Goal: Information Seeking & Learning: Check status

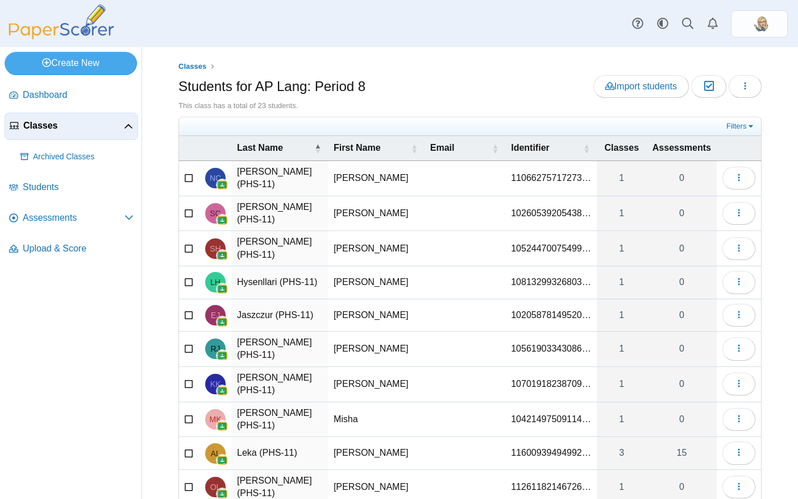
click at [33, 113] on link "Classes" at bounding box center [72, 126] width 134 height 27
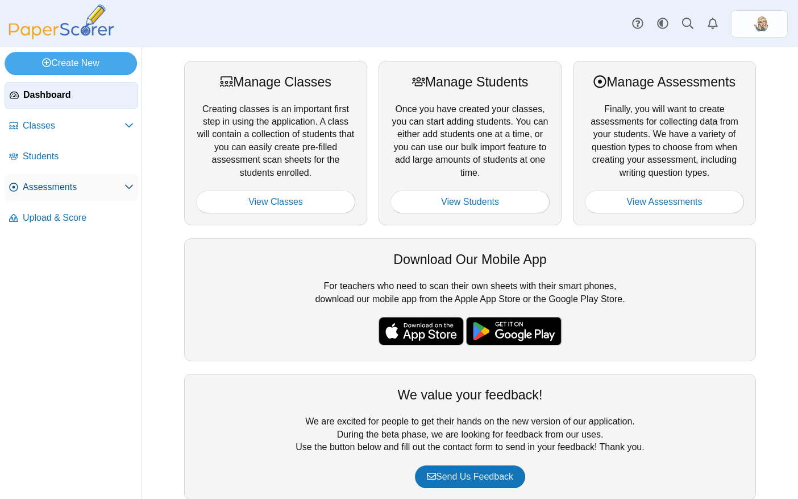
click at [122, 187] on span "Assessments" at bounding box center [74, 187] width 102 height 13
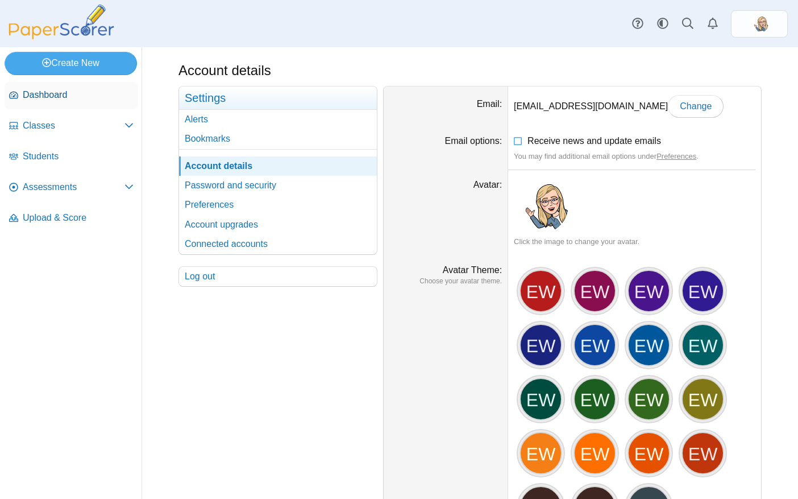
click at [65, 97] on span "Dashboard" at bounding box center [78, 95] width 111 height 13
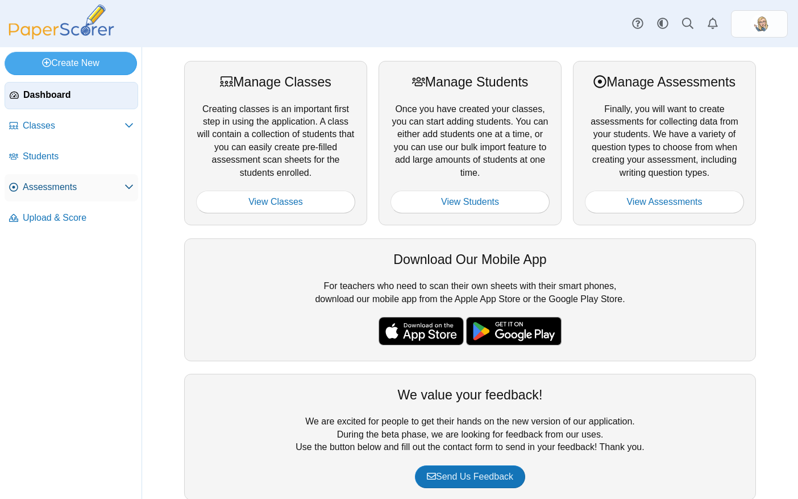
click at [53, 185] on span "Assessments" at bounding box center [74, 187] width 102 height 13
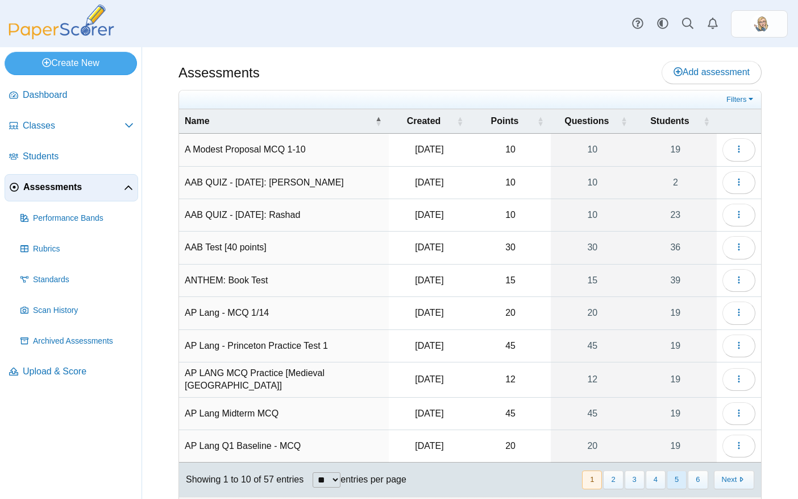
click at [669, 475] on button "5" at bounding box center [677, 479] width 20 height 19
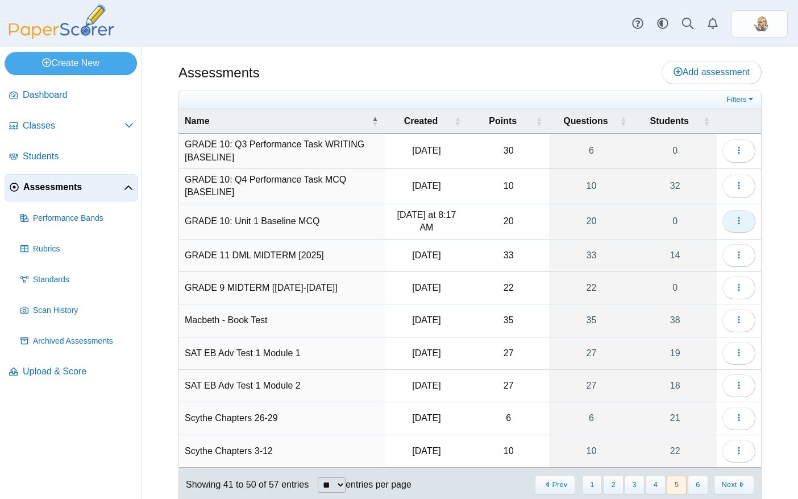
click at [729, 213] on button "button" at bounding box center [739, 221] width 33 height 23
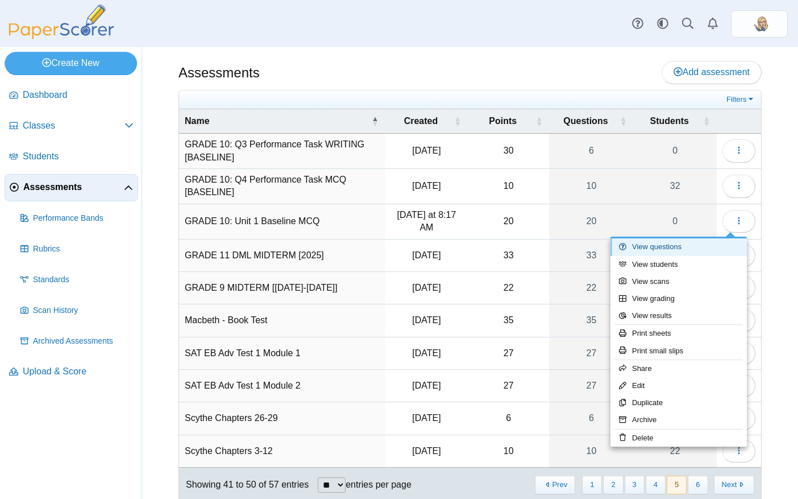
click at [666, 243] on link "View questions" at bounding box center [679, 246] width 136 height 17
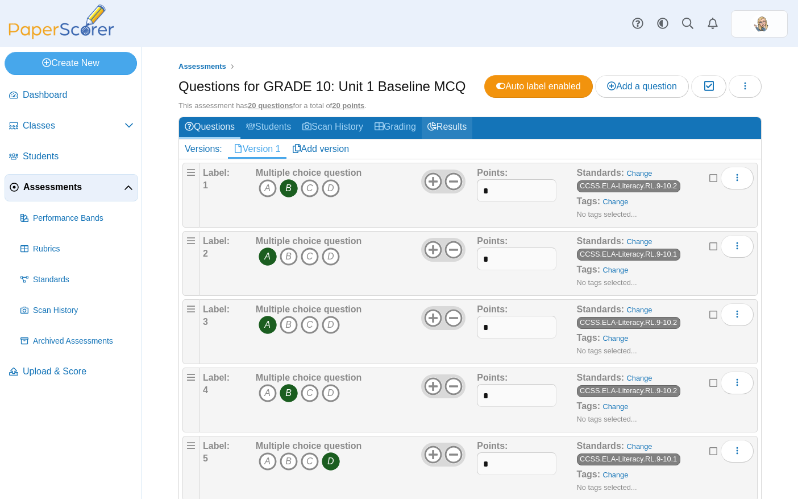
click at [437, 125] on use at bounding box center [432, 126] width 9 height 9
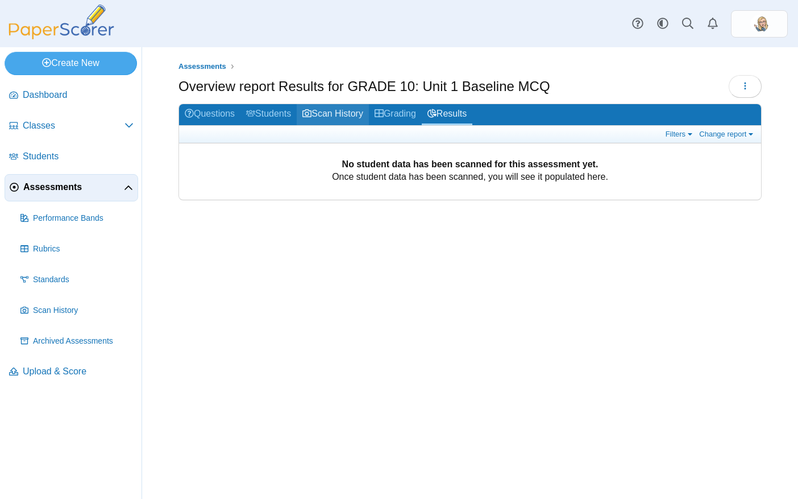
click at [317, 121] on link "Scan History" at bounding box center [333, 114] width 72 height 21
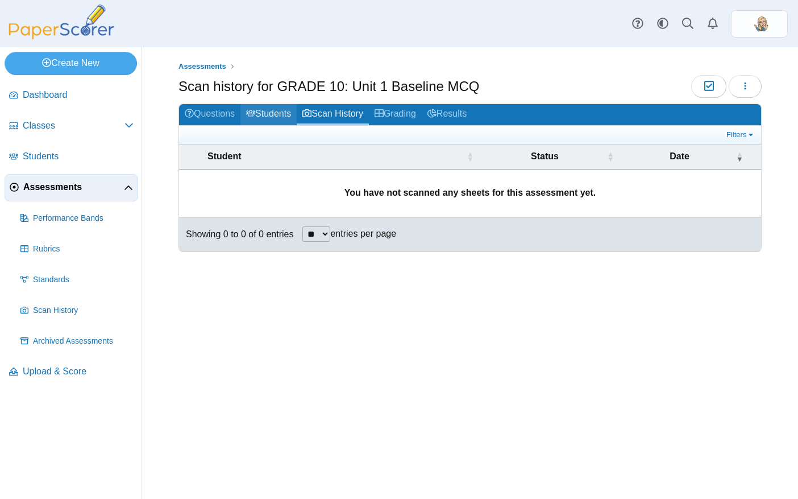
click at [259, 119] on link "Students" at bounding box center [269, 114] width 56 height 21
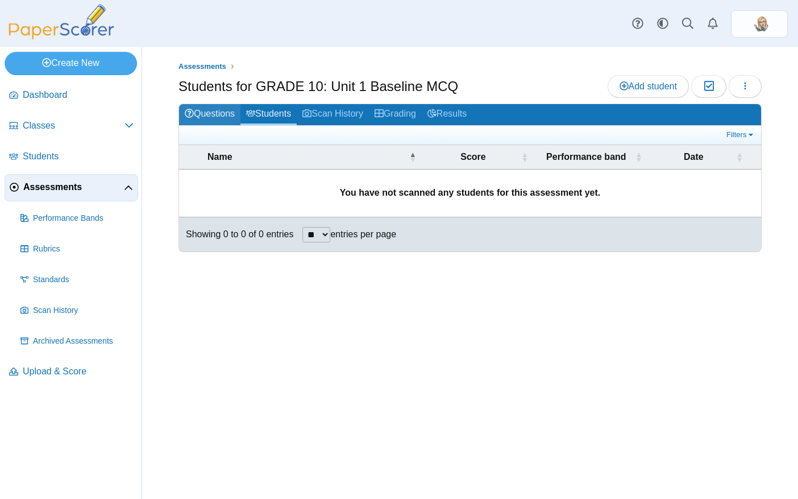
click at [218, 115] on link "Questions" at bounding box center [209, 114] width 61 height 21
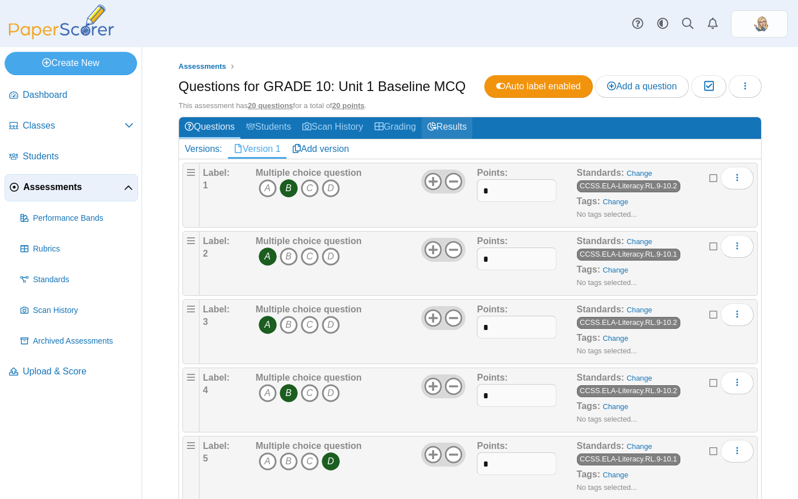
click at [437, 129] on icon at bounding box center [432, 126] width 9 height 9
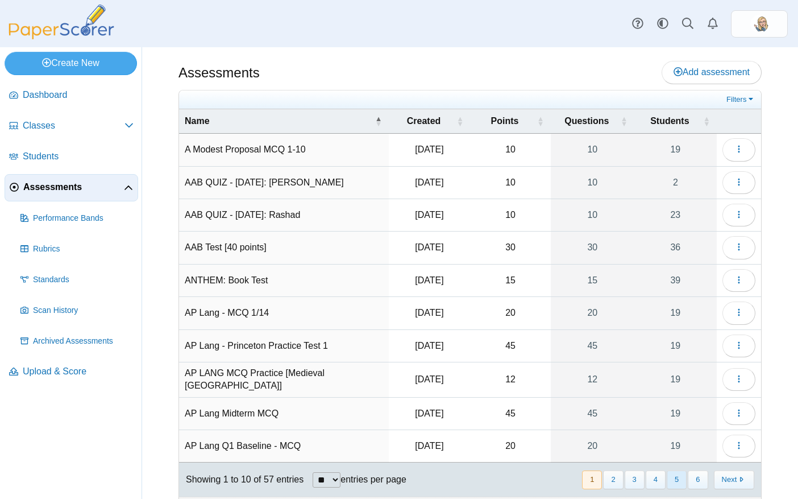
click at [670, 479] on button "5" at bounding box center [677, 479] width 20 height 19
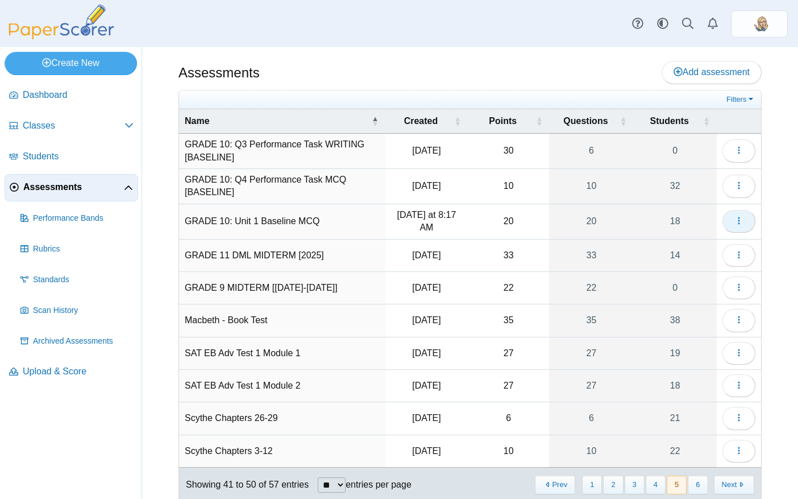
click at [740, 218] on button "button" at bounding box center [739, 221] width 33 height 23
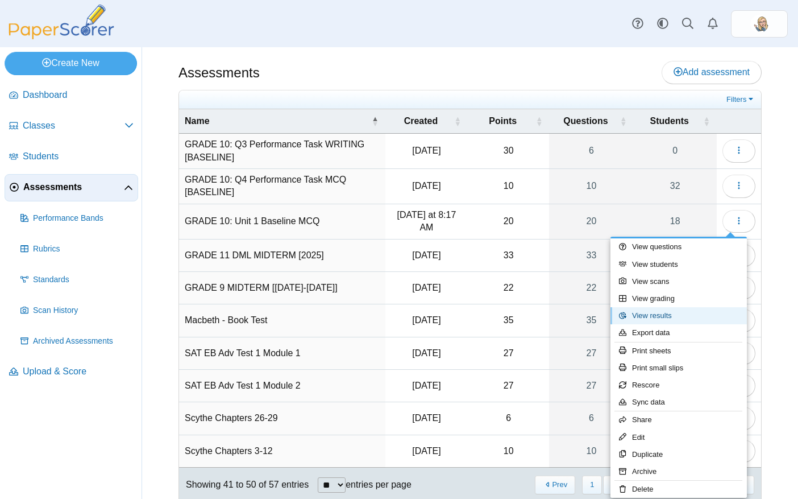
click at [665, 315] on link "View results" at bounding box center [679, 315] width 136 height 17
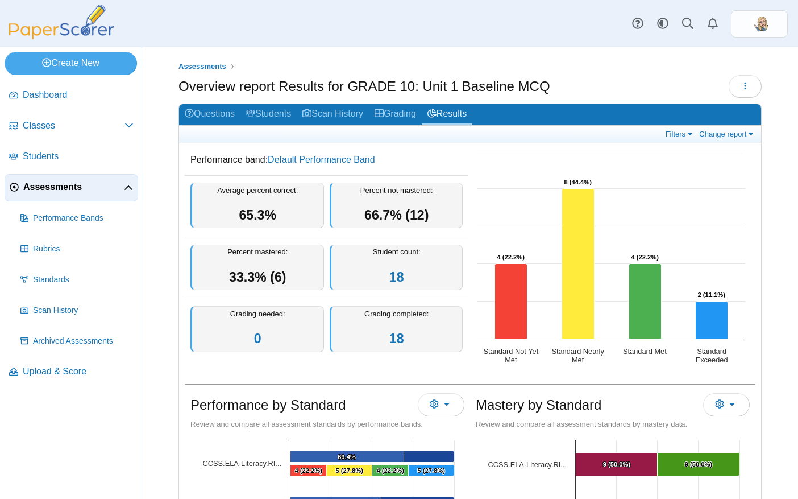
click at [607, 77] on div "Overview report Results for GRADE 10: Unit 1 Baseline MCQ Loading…" at bounding box center [470, 88] width 583 height 26
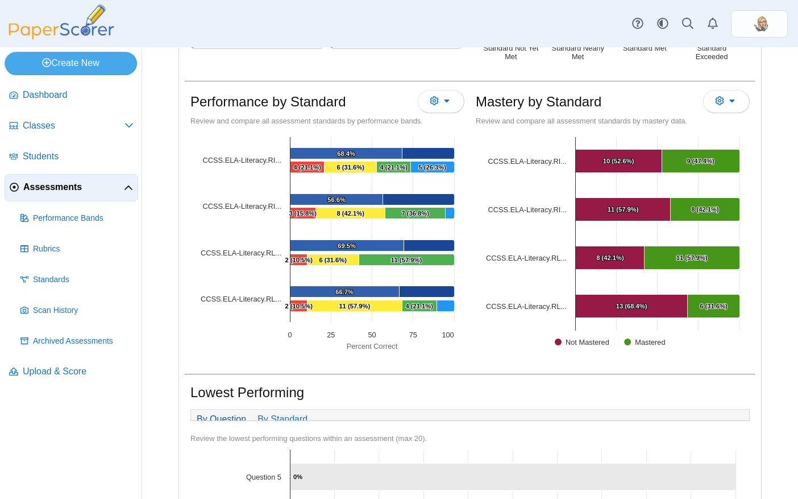
scroll to position [310, 0]
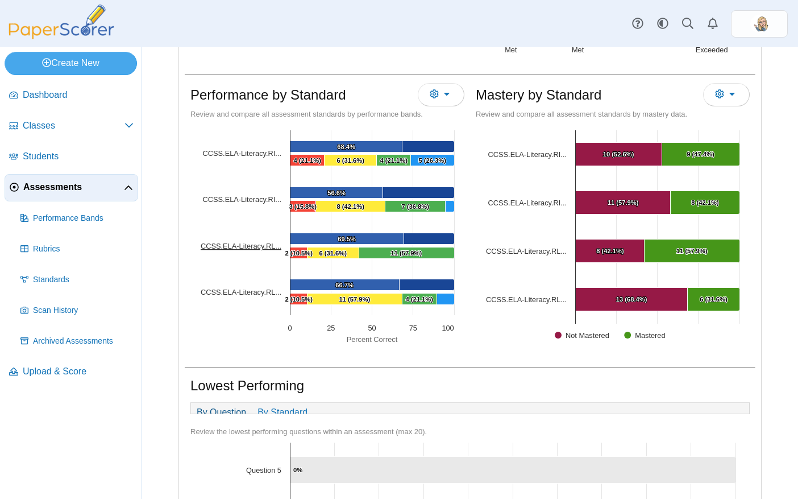
click at [249, 247] on tspan "CCSS.ELA-Literacy.RL..." at bounding box center [241, 246] width 81 height 9
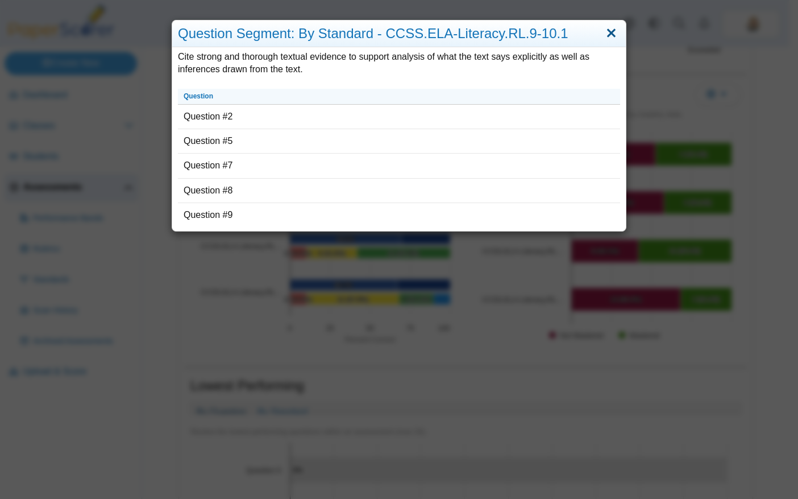
click at [609, 29] on link "Close" at bounding box center [612, 33] width 18 height 19
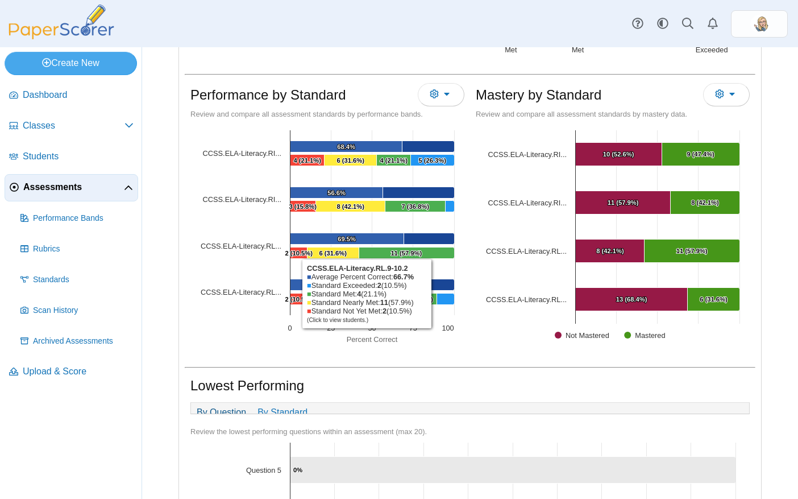
scroll to position [503, 0]
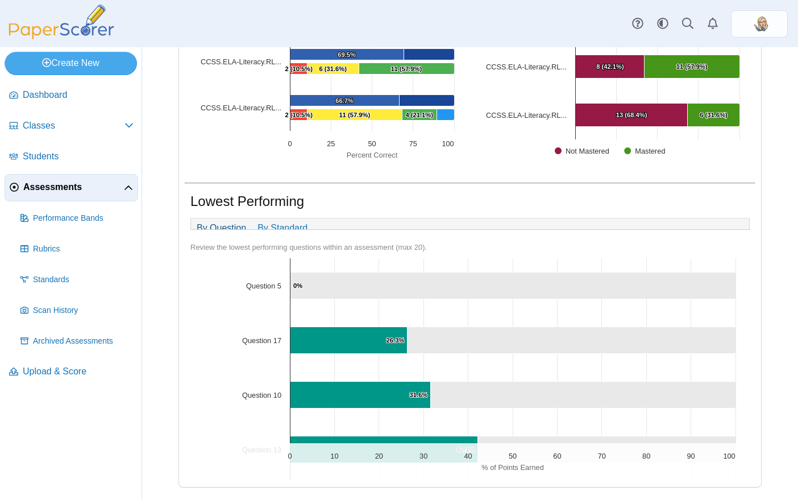
click at [384, 282] on icon "Question 5, 100. ." at bounding box center [514, 285] width 446 height 27
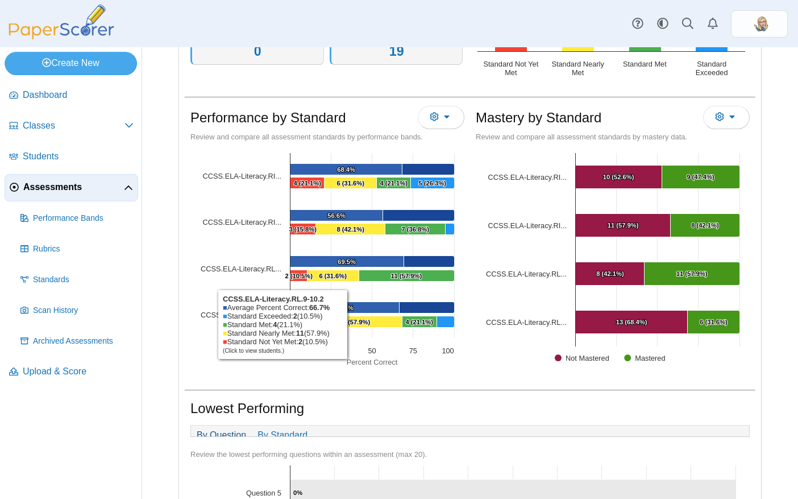
scroll to position [0, 0]
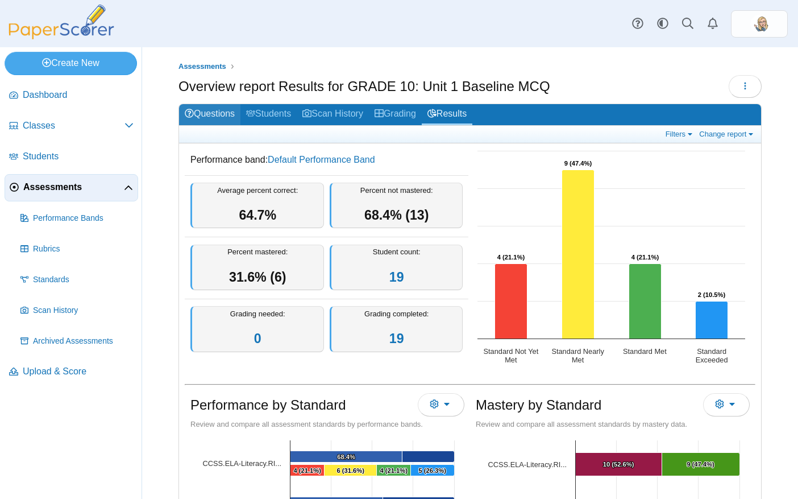
click at [219, 113] on link "Questions" at bounding box center [209, 114] width 61 height 21
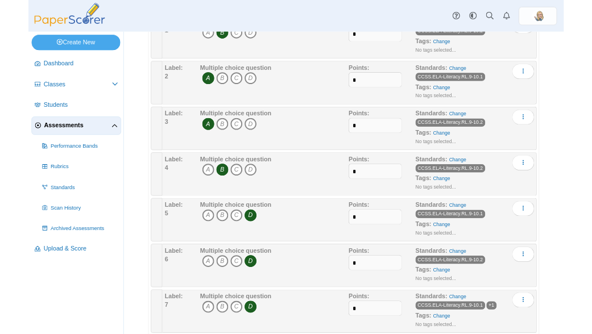
scroll to position [156, 0]
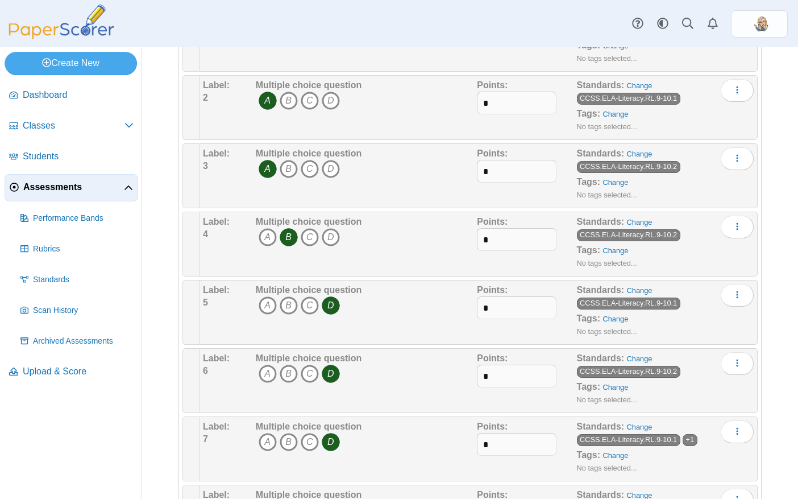
click at [379, 321] on div "Multiple choice question A B C D" at bounding box center [365, 312] width 225 height 57
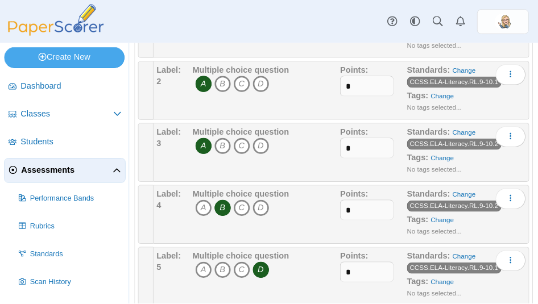
scroll to position [177, 0]
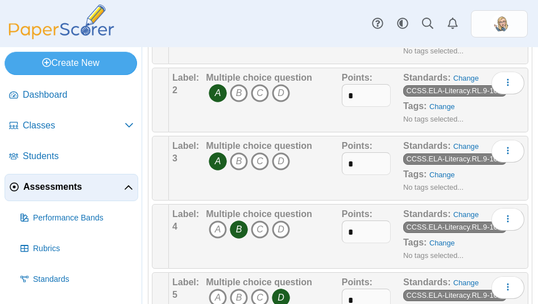
click at [34, 183] on span "Assessments" at bounding box center [73, 187] width 101 height 13
